Goal: Information Seeking & Learning: Understand process/instructions

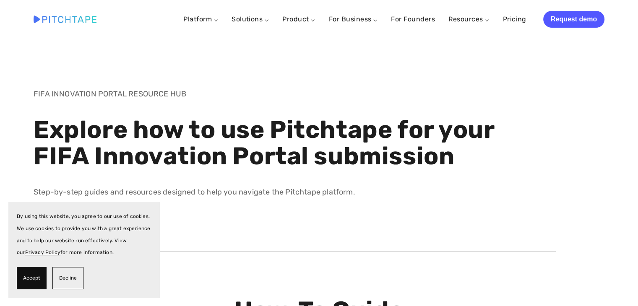
scroll to position [140, 0]
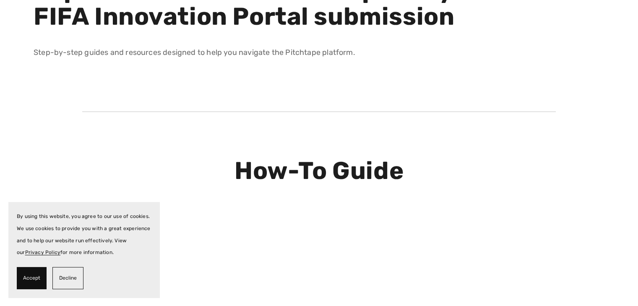
drag, startPoint x: 39, startPoint y: 276, endPoint x: 52, endPoint y: 247, distance: 31.5
click at [39, 276] on span "Accept" at bounding box center [31, 278] width 17 height 12
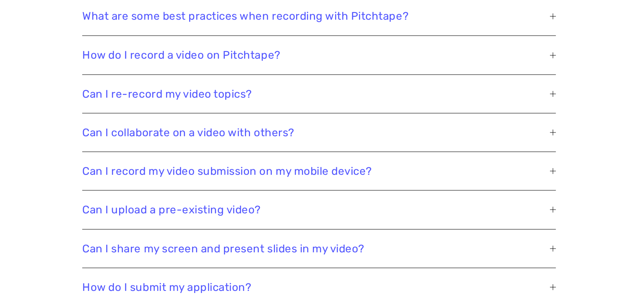
scroll to position [1678, 0]
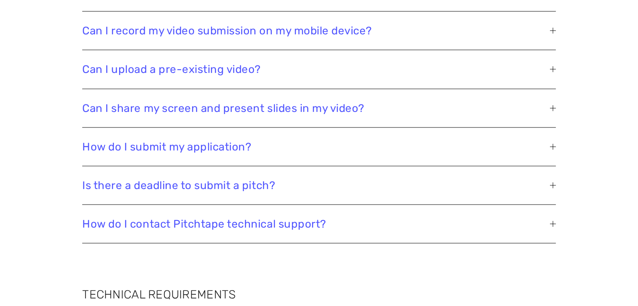
click at [229, 113] on span "Can I share my screen and present slides in my video?" at bounding box center [315, 108] width 467 height 13
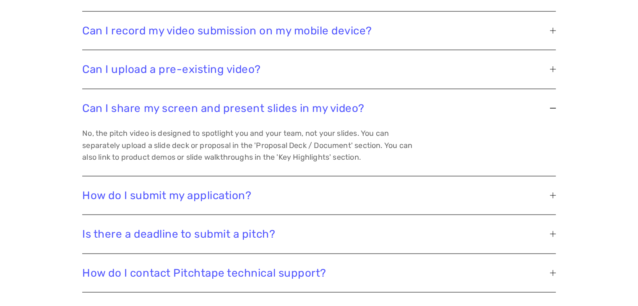
click at [218, 235] on span "Is there a deadline to submit a pitch?" at bounding box center [315, 234] width 467 height 13
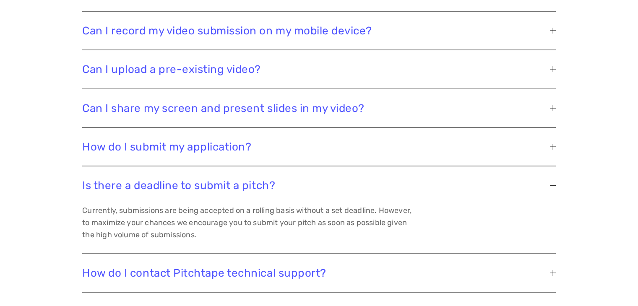
click at [198, 271] on span "How do I contact Pitchtape technical support?" at bounding box center [315, 273] width 467 height 13
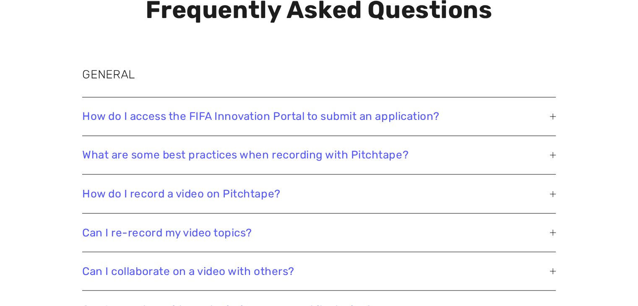
scroll to position [1398, 0]
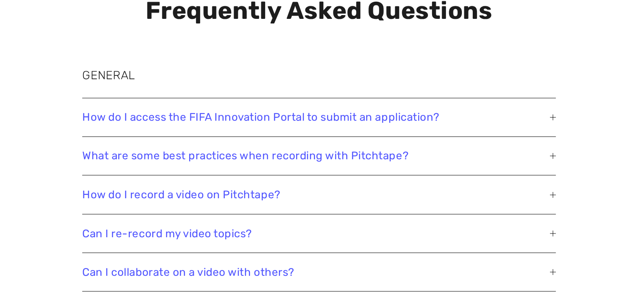
click at [165, 125] on button "How do I access the FIFA Innovation Portal to submit an application?" at bounding box center [318, 117] width 473 height 38
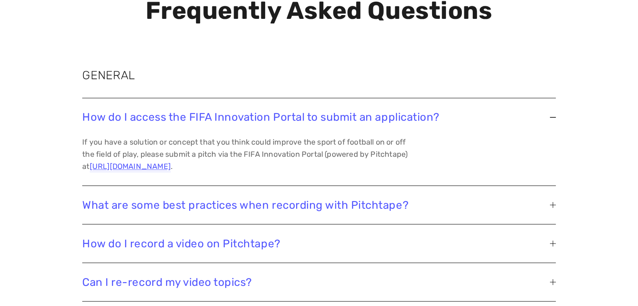
scroll to position [1538, 0]
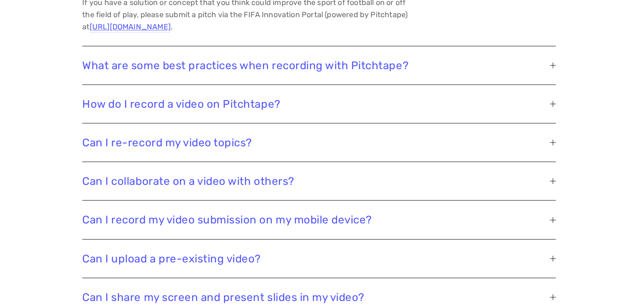
click at [311, 97] on span "How do I record a video on Pitchtape?" at bounding box center [315, 103] width 467 height 13
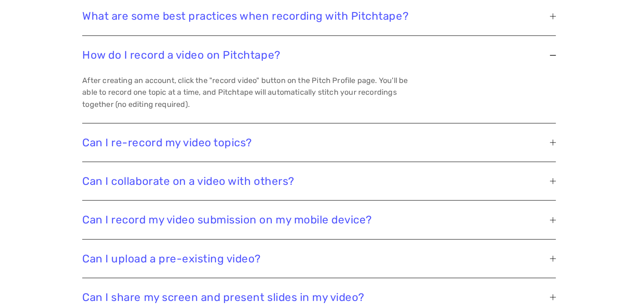
click at [262, 137] on span "Can I re-record my video topics?" at bounding box center [315, 142] width 467 height 13
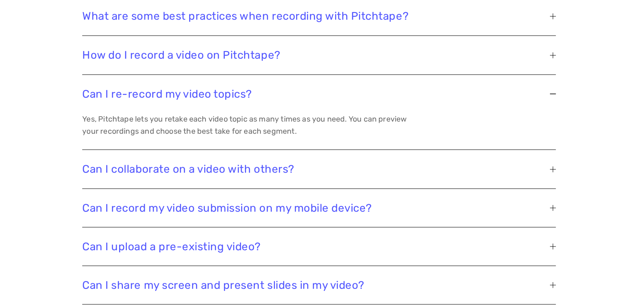
click at [294, 157] on button "Can I collaborate on a video with others?" at bounding box center [318, 169] width 473 height 38
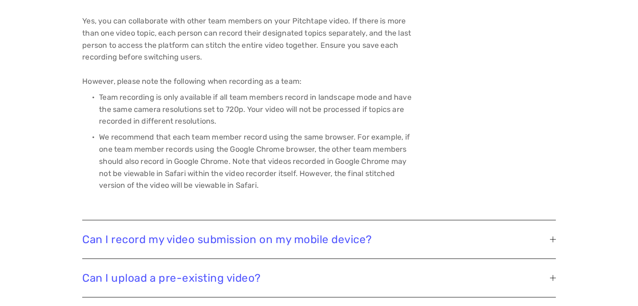
scroll to position [1678, 0]
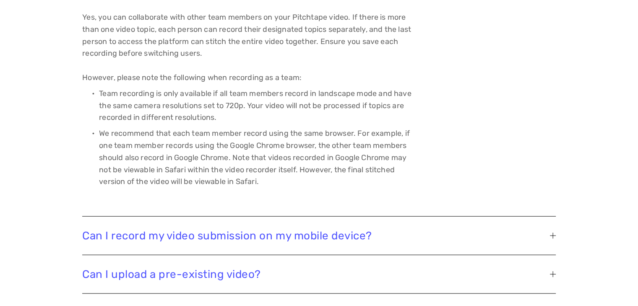
click at [296, 224] on button "Can I record my video submission on my mobile device?" at bounding box center [318, 236] width 473 height 38
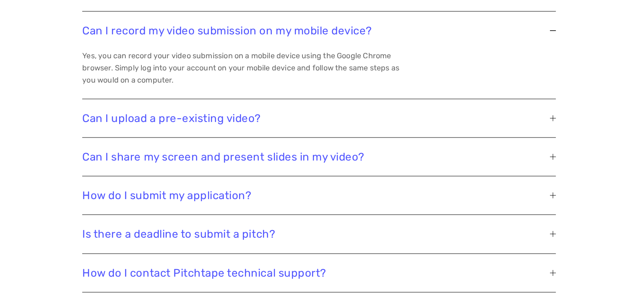
click at [244, 116] on span "Can I upload a pre-existing video?" at bounding box center [315, 118] width 467 height 13
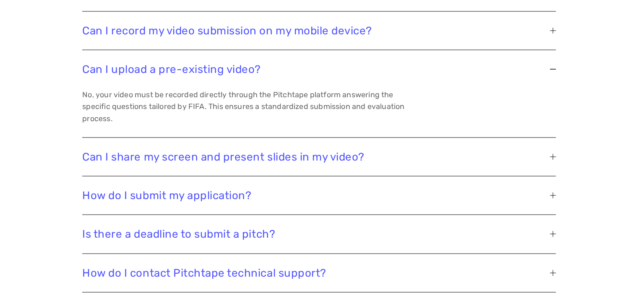
click at [271, 160] on span "Can I share my screen and present slides in my video?" at bounding box center [315, 157] width 467 height 13
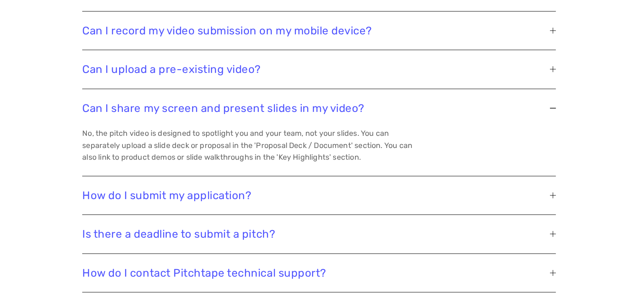
click at [232, 193] on span "How do I submit my application?" at bounding box center [315, 195] width 467 height 13
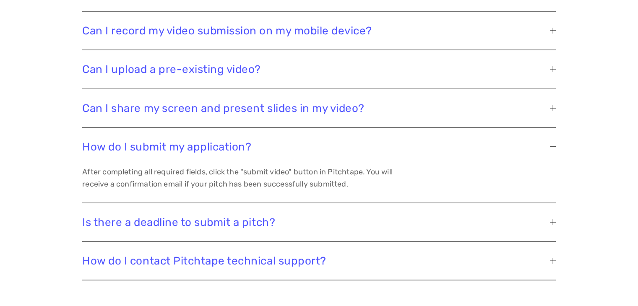
click at [261, 257] on span "How do I contact Pitchtape technical support?" at bounding box center [315, 261] width 467 height 13
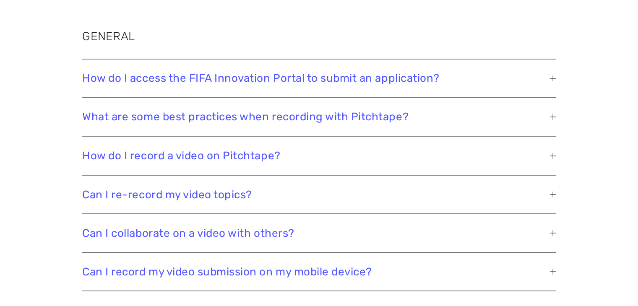
scroll to position [1398, 0]
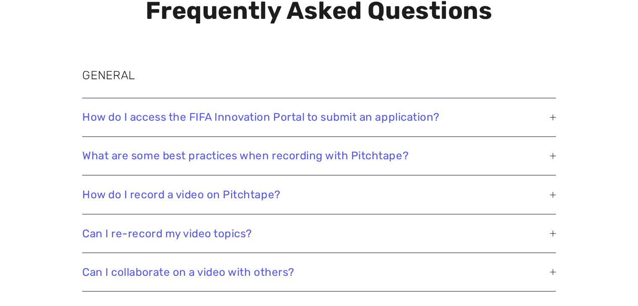
click at [259, 123] on span "How do I access the FIFA Innovation Portal to submit an application?" at bounding box center [315, 117] width 467 height 13
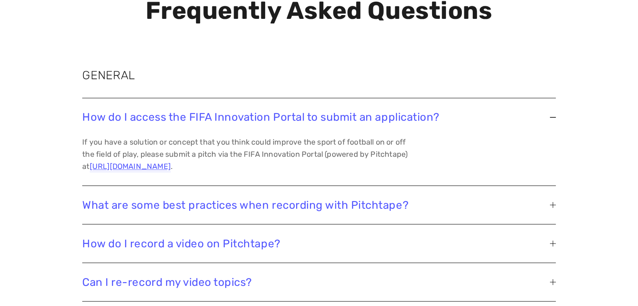
click at [353, 202] on span "What are some best practices when recording with Pitchtape?" at bounding box center [315, 204] width 467 height 13
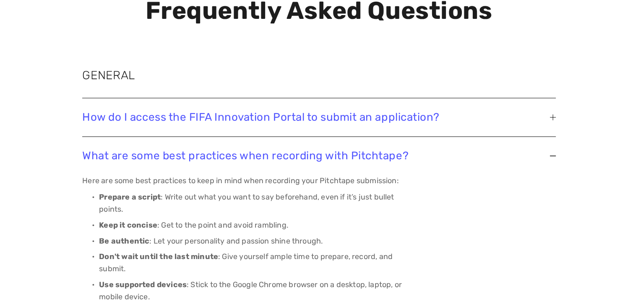
scroll to position [1538, 0]
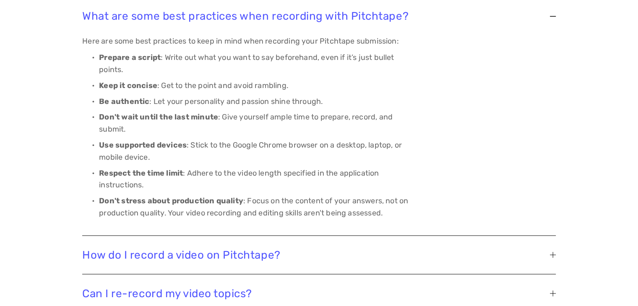
click at [311, 247] on button "How do I record a video on Pitchtape?" at bounding box center [318, 255] width 473 height 38
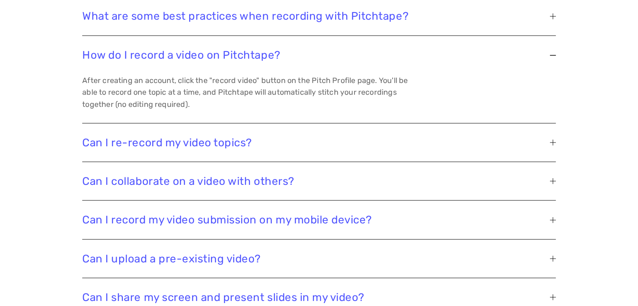
click at [334, 141] on span "Can I re-record my video topics?" at bounding box center [315, 142] width 467 height 13
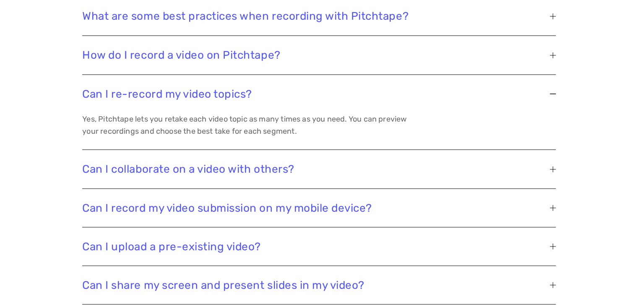
click at [332, 161] on button "Can I collaborate on a video with others?" at bounding box center [318, 169] width 473 height 38
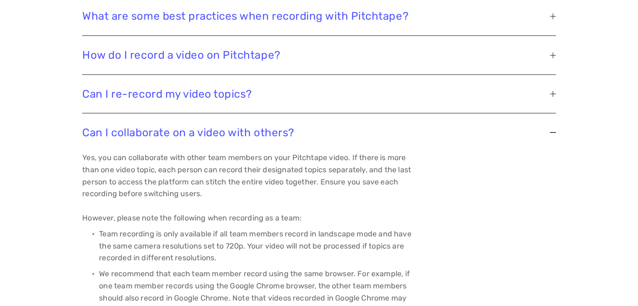
scroll to position [1398, 0]
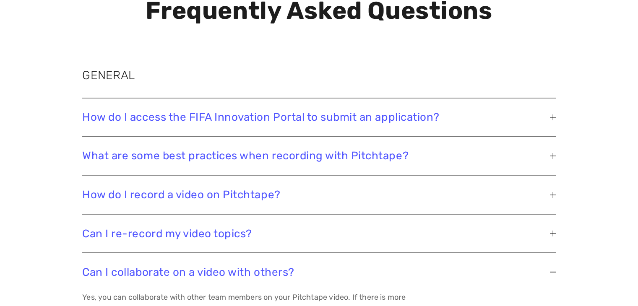
click at [534, 118] on span "How do I access the FIFA Innovation Portal to submit an application?" at bounding box center [315, 117] width 467 height 13
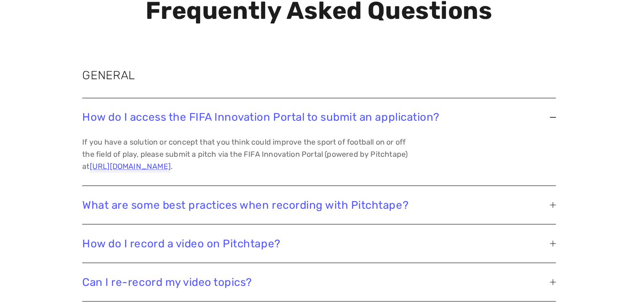
click at [534, 118] on span "How do I access the FIFA Innovation Portal to submit an application?" at bounding box center [315, 117] width 467 height 13
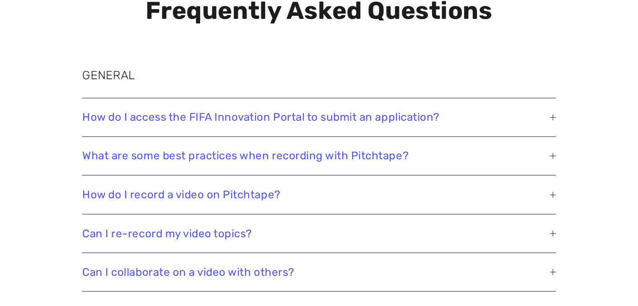
click at [515, 160] on span "What are some best practices when recording with Pitchtape?" at bounding box center [315, 155] width 467 height 13
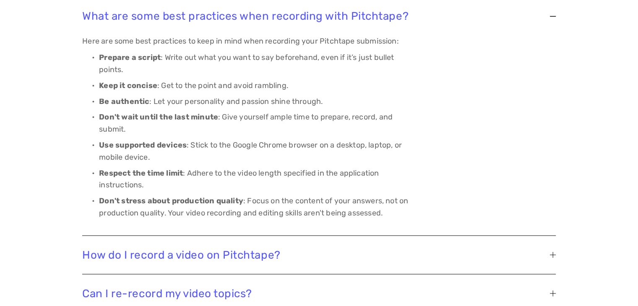
scroll to position [1678, 0]
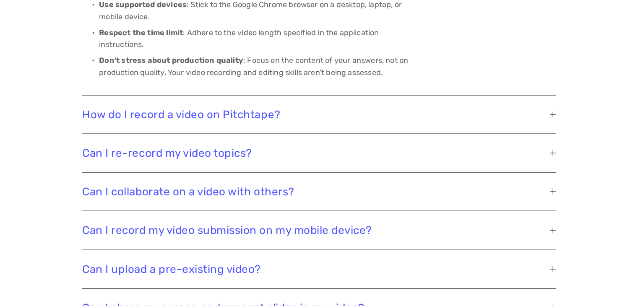
click at [201, 116] on span "How do I record a video on Pitchtape?" at bounding box center [315, 114] width 467 height 13
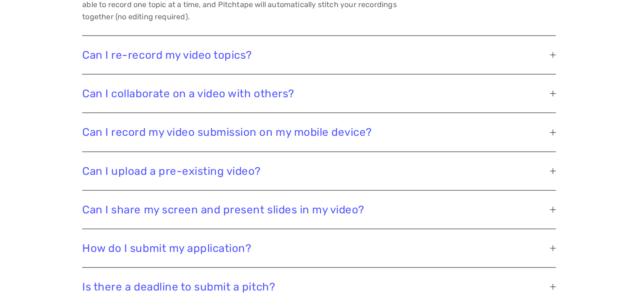
scroll to position [1538, 0]
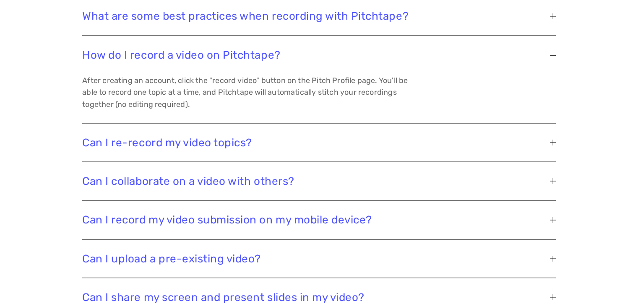
click at [197, 141] on span "Can I re-record my video topics?" at bounding box center [315, 142] width 467 height 13
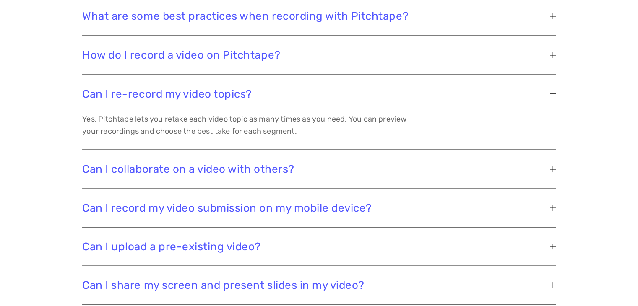
click at [200, 170] on span "Can I collaborate on a video with others?" at bounding box center [315, 168] width 467 height 13
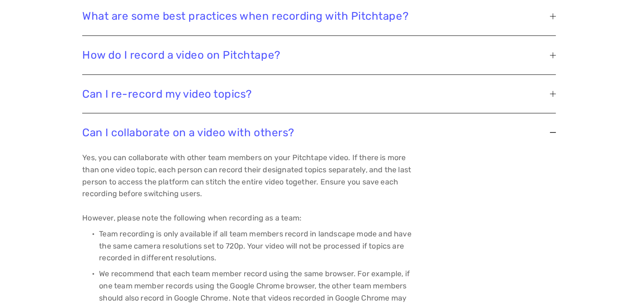
click at [164, 103] on button "Can I re-record my video topics?" at bounding box center [318, 94] width 473 height 38
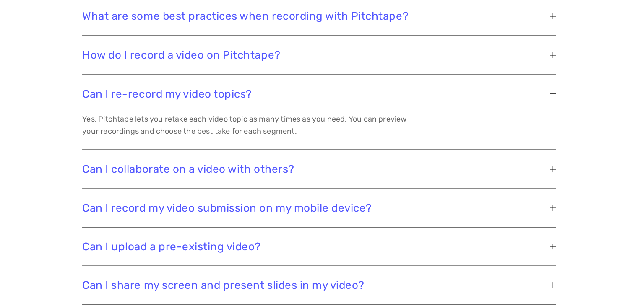
click at [164, 103] on button "Can I re-record my video topics?" at bounding box center [318, 94] width 473 height 38
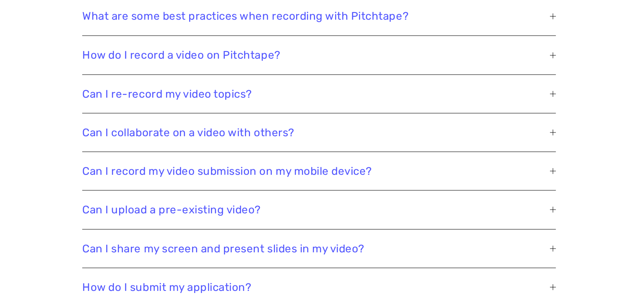
click at [178, 133] on span "Can I collaborate on a video with others?" at bounding box center [315, 132] width 467 height 13
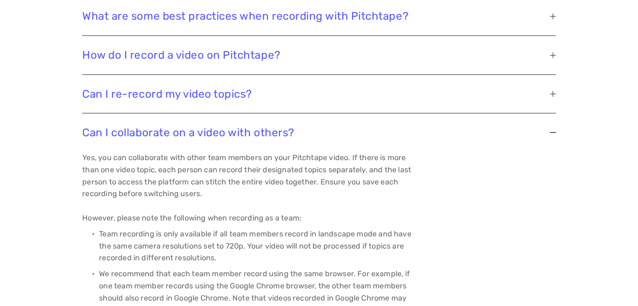
click at [364, 135] on span "Can I collaborate on a video with others?" at bounding box center [315, 132] width 467 height 13
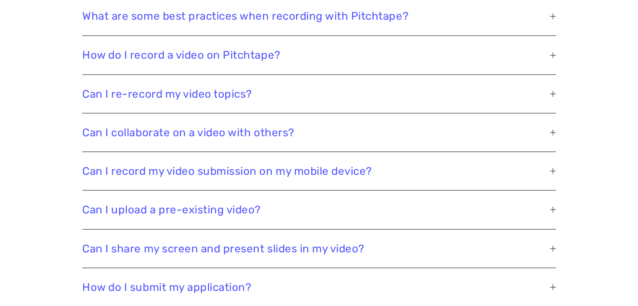
scroll to position [1678, 0]
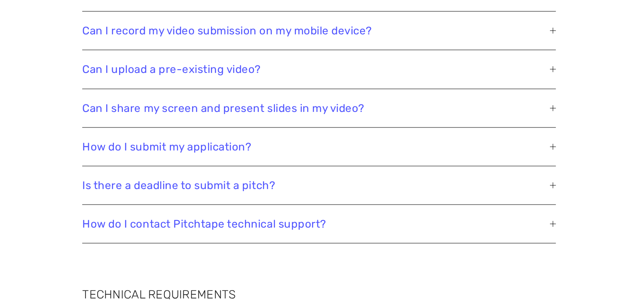
click at [363, 220] on span "How do I contact Pitchtape technical support?" at bounding box center [315, 224] width 467 height 13
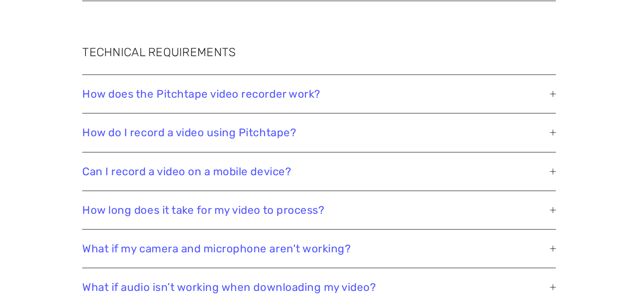
scroll to position [2097, 0]
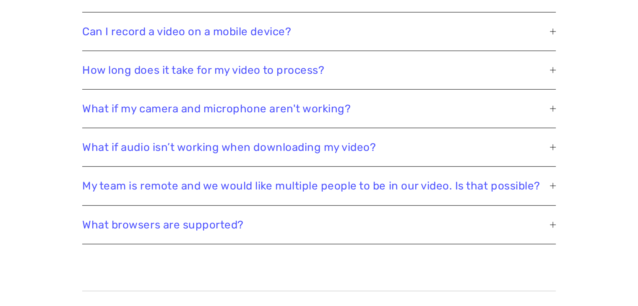
click at [300, 187] on span "My team is remote and we would like multiple people to be in our video. Is that…" at bounding box center [315, 186] width 467 height 13
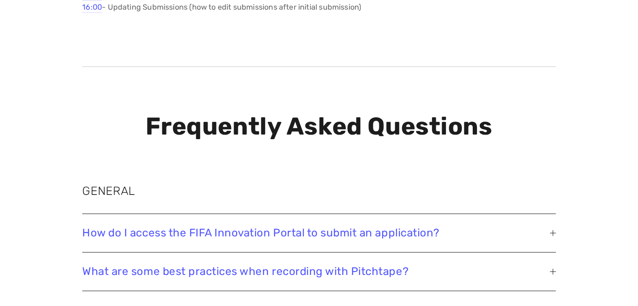
scroll to position [1258, 0]
